Goal: Check status

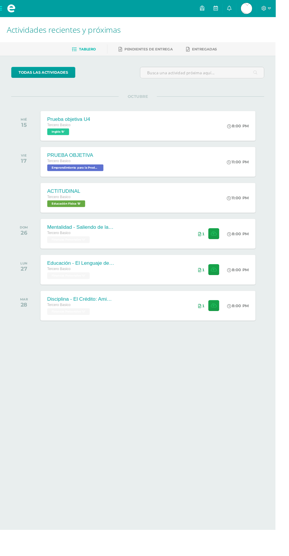
click at [266, 9] on span "[PERSON_NAME] Mi Perfil" at bounding box center [258, 9] width 14 height 12
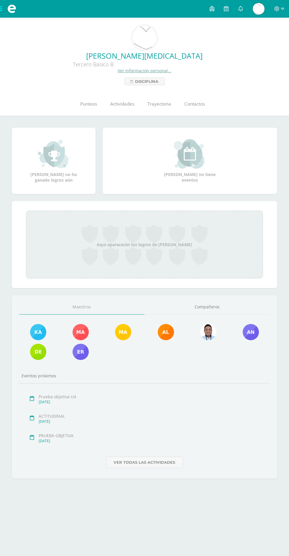
click at [89, 105] on span "Punteos" at bounding box center [88, 104] width 17 height 6
